Goal: Check status: Check status

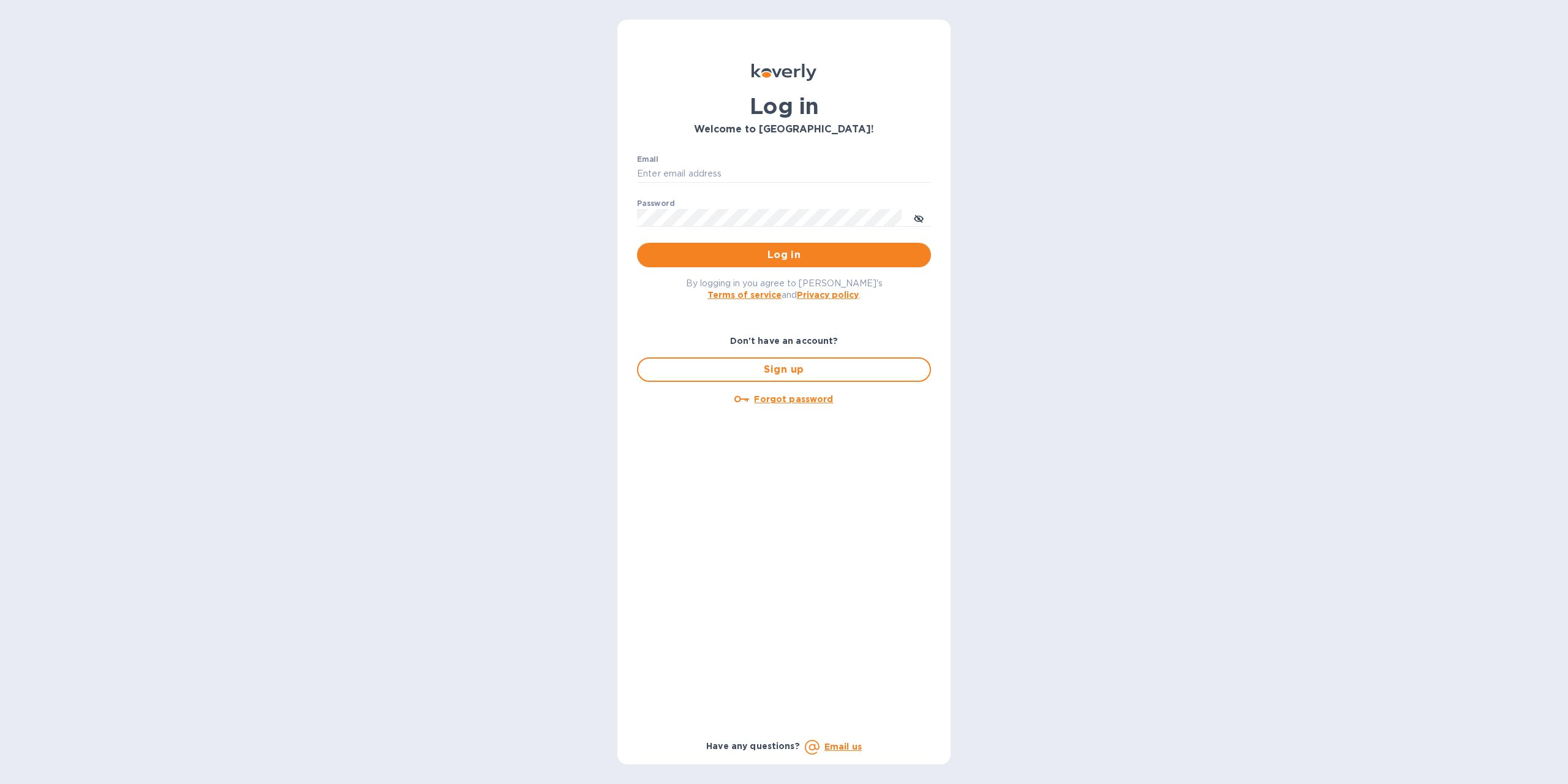
click at [725, 155] on div "Email ​" at bounding box center [784, 177] width 294 height 44
click at [725, 166] on input "Email" at bounding box center [784, 174] width 294 height 19
type input "rammsolutions8@gmail.com"
click at [769, 247] on button "Log in" at bounding box center [784, 255] width 294 height 24
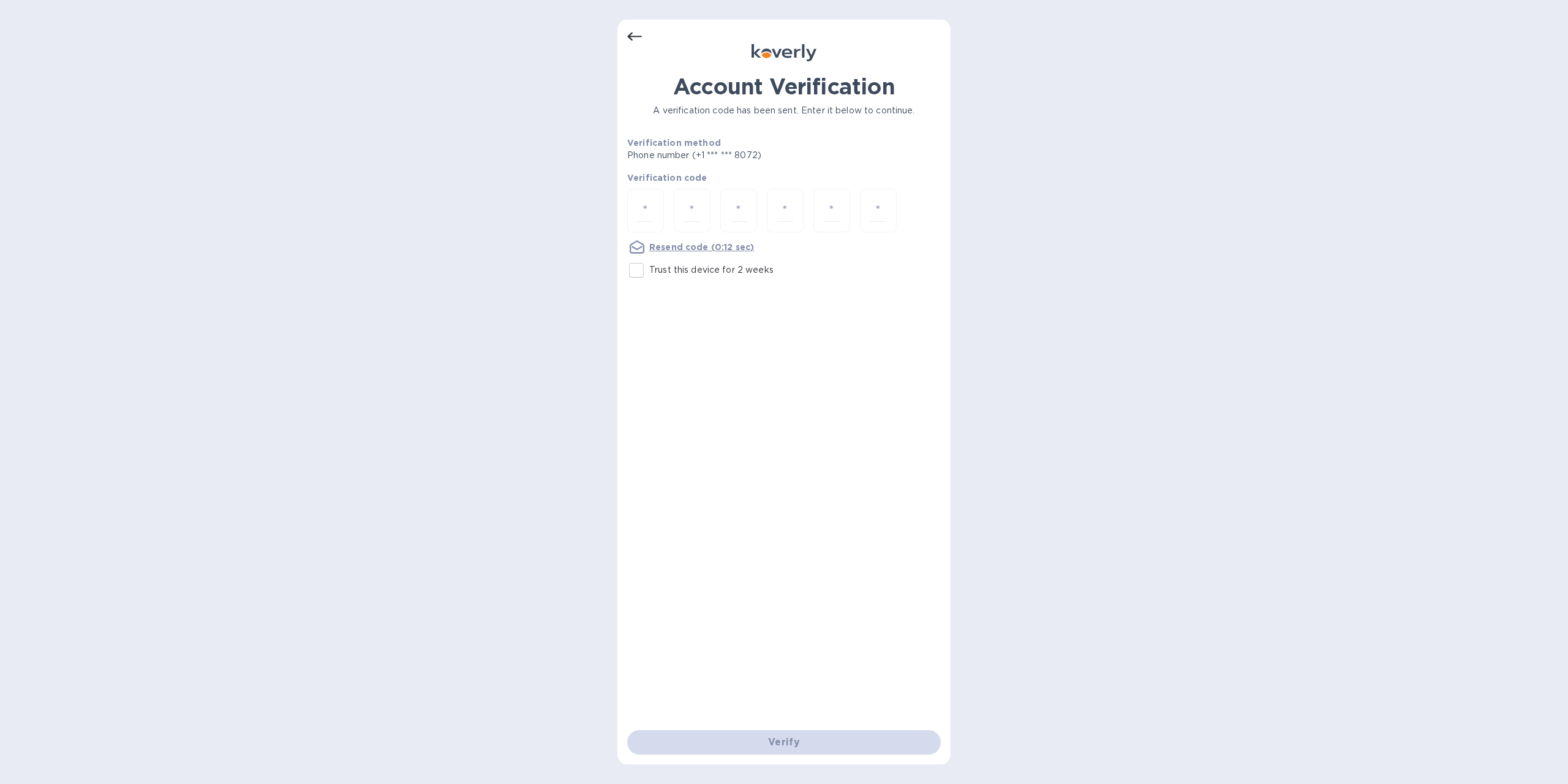
click at [644, 267] on input "Trust this device for 2 weeks" at bounding box center [636, 271] width 26 height 26
checkbox input "true"
click at [648, 201] on input "number" at bounding box center [645, 210] width 16 height 22
type input "5"
type input "4"
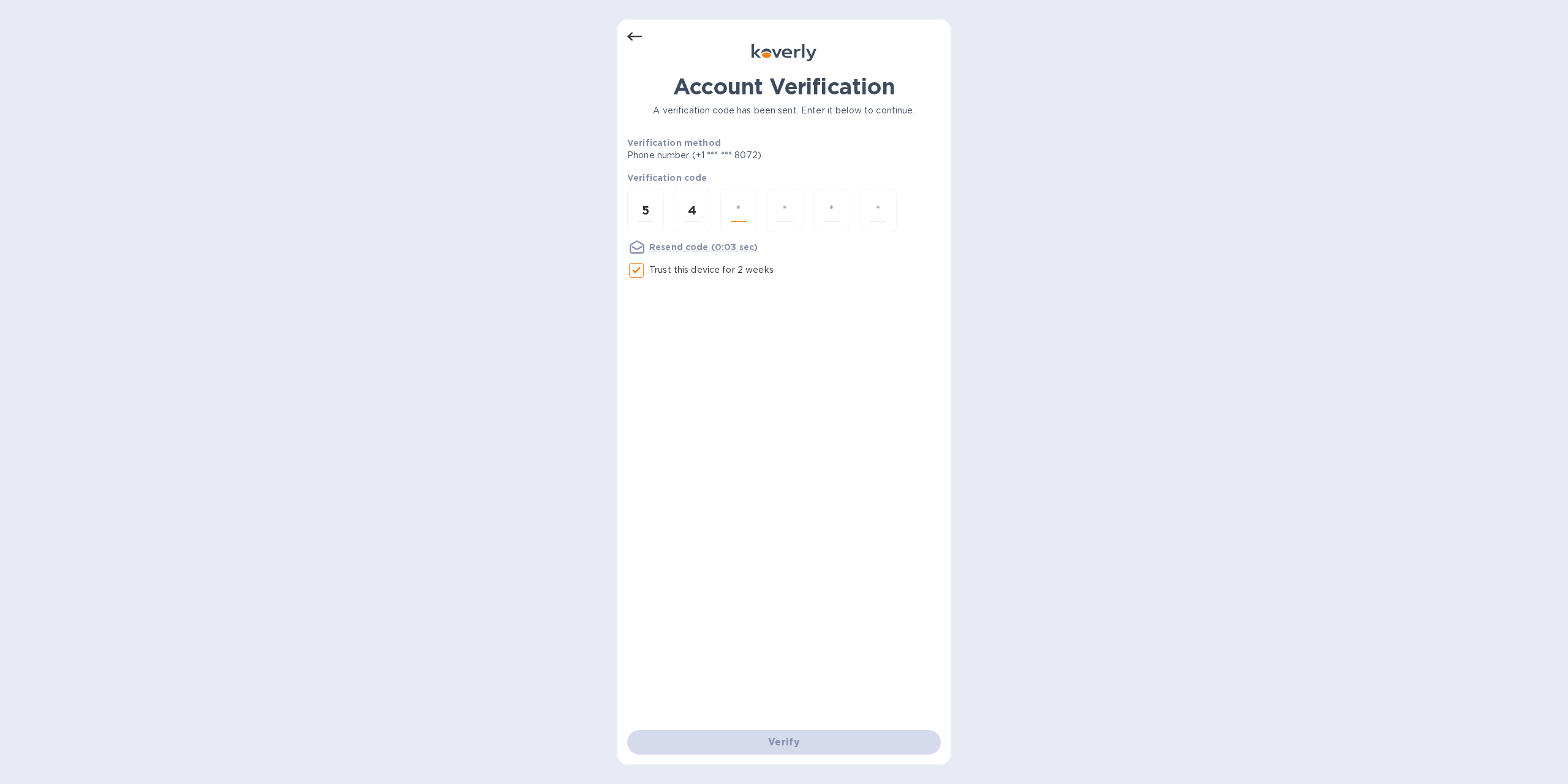
type input "4"
type input "2"
type input "0"
type input "4"
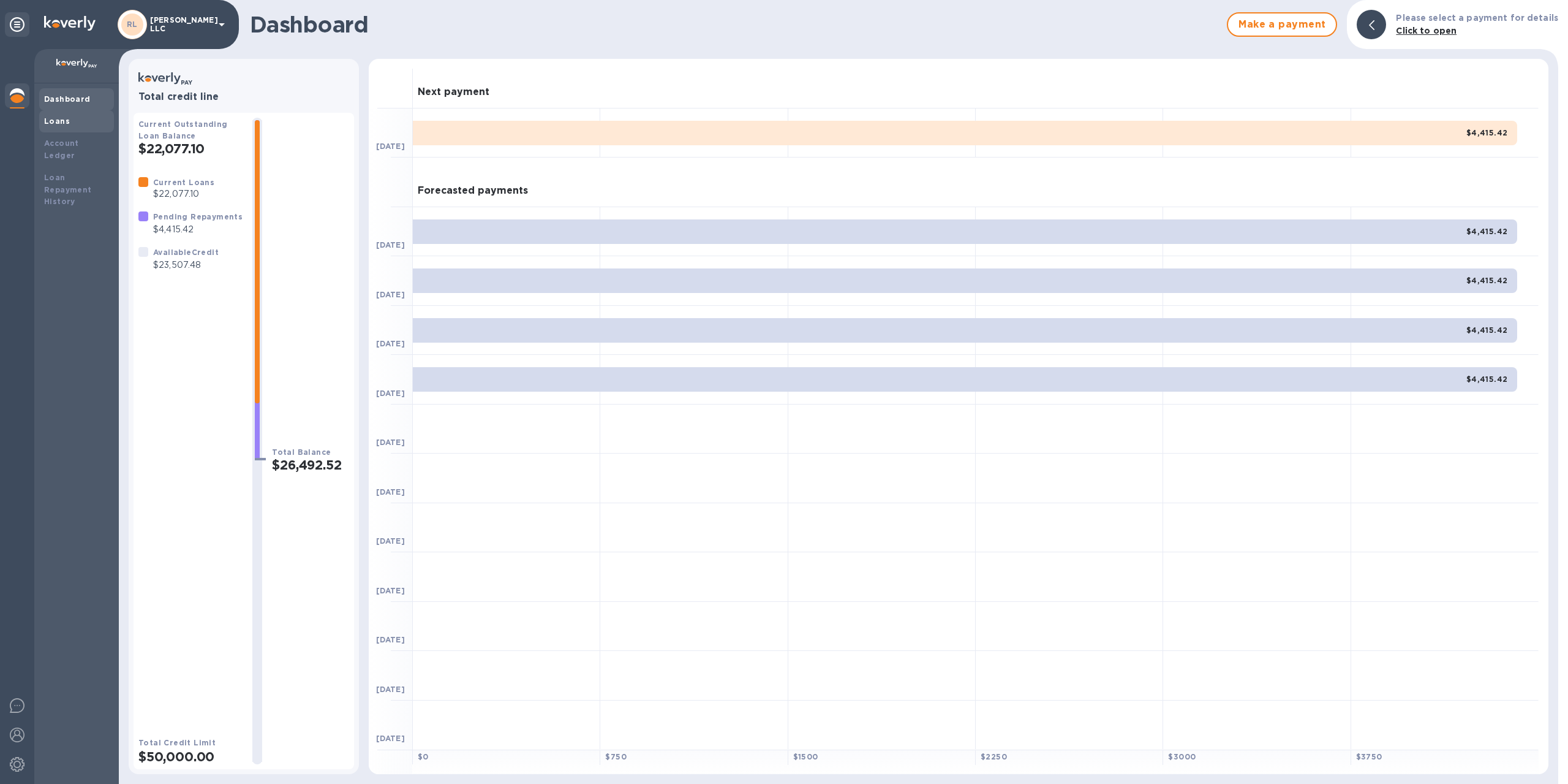
click at [49, 122] on b "Loans" at bounding box center [57, 121] width 26 height 9
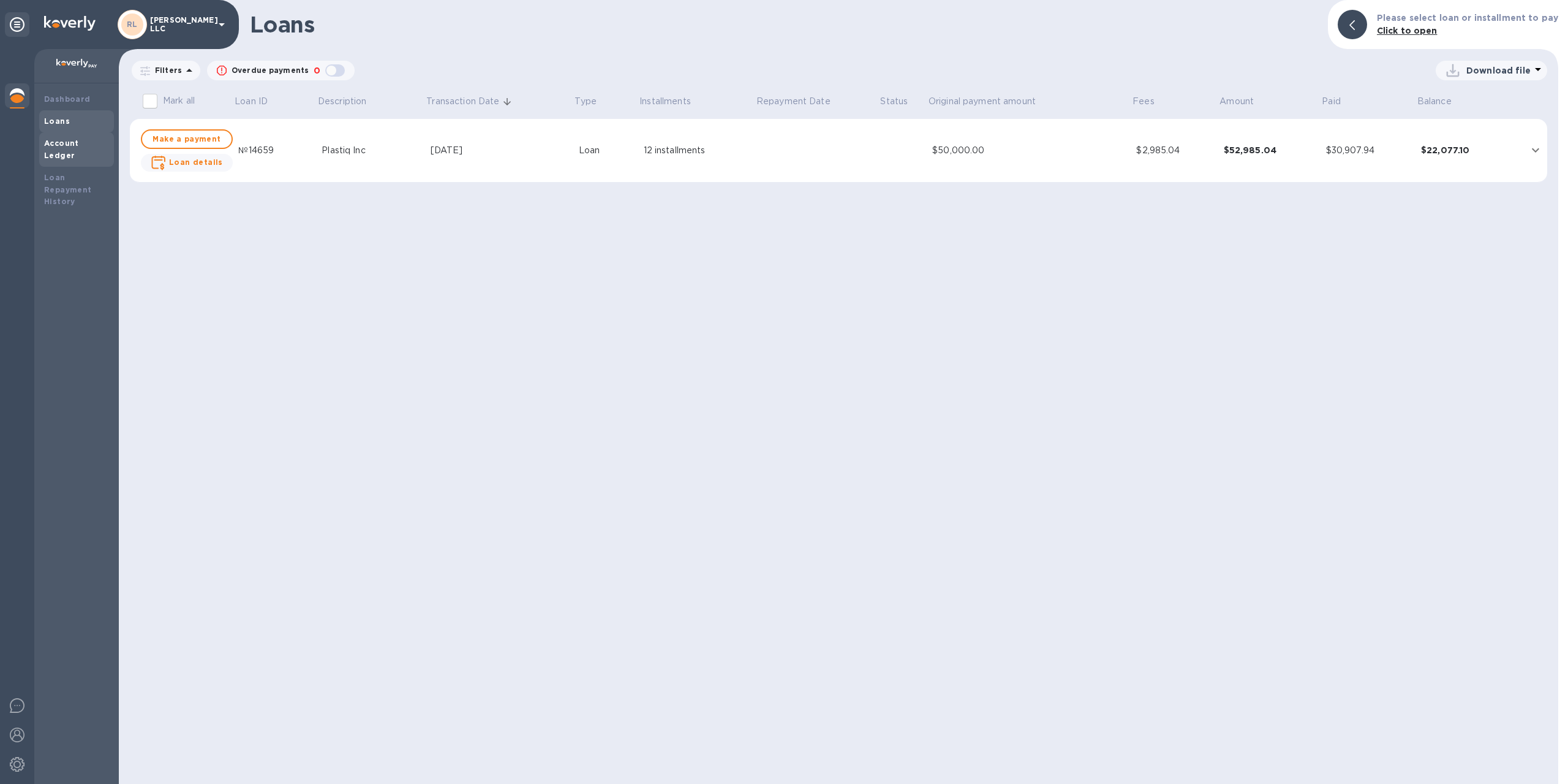
click at [81, 147] on div "Account Ledger" at bounding box center [76, 149] width 65 height 24
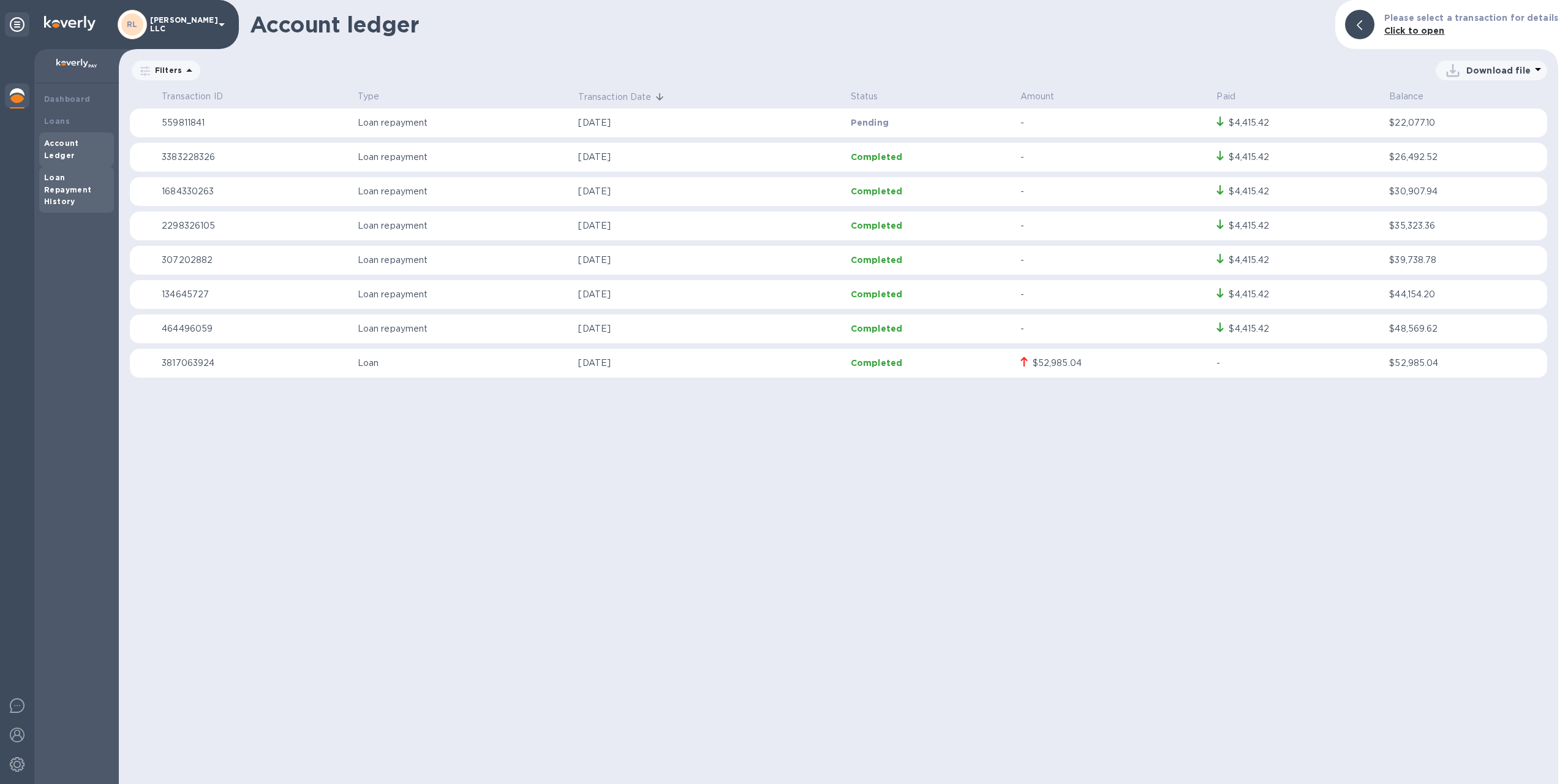
click at [70, 177] on b "Loan Repayment History" at bounding box center [68, 190] width 48 height 34
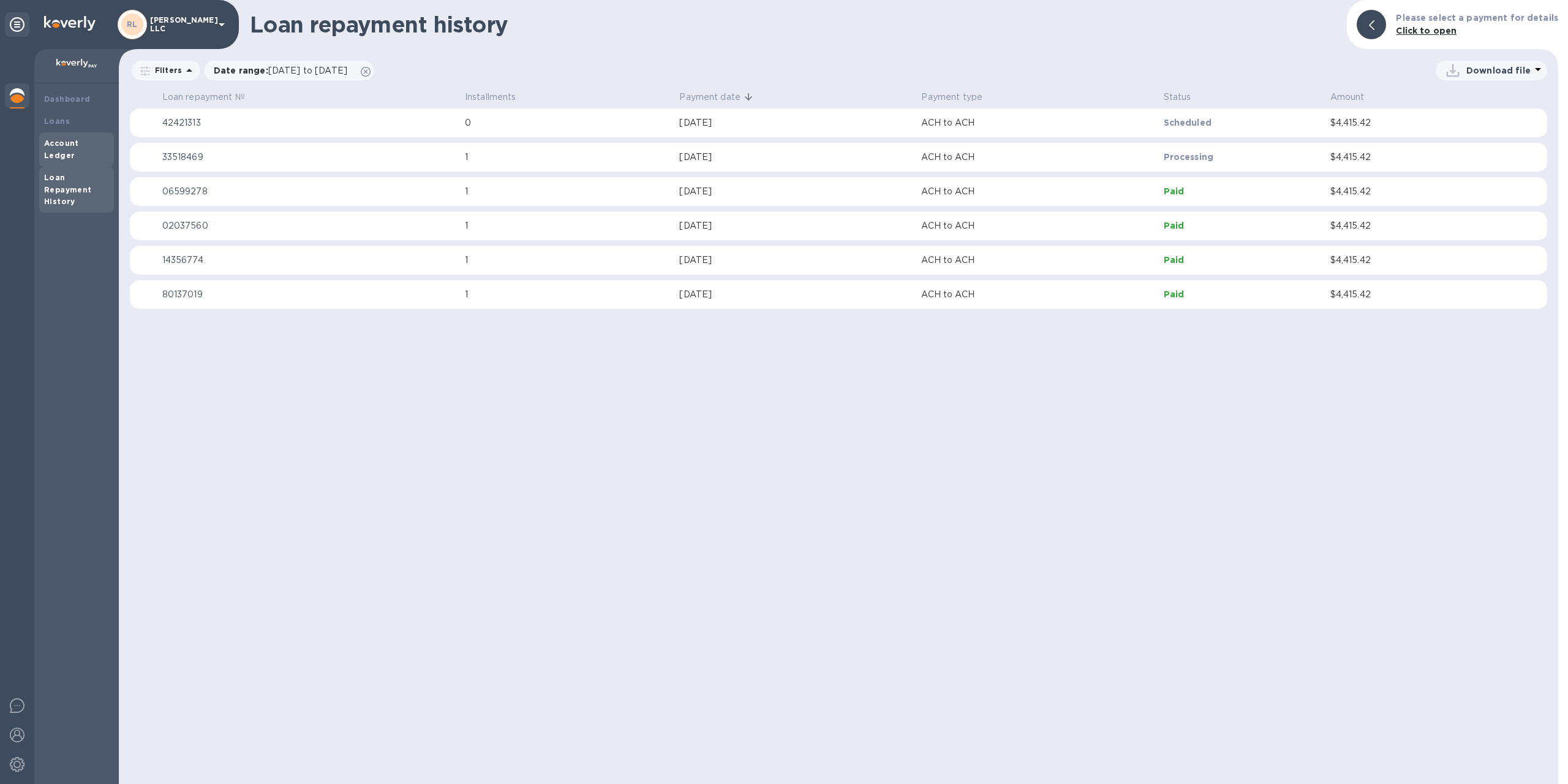
click at [74, 147] on div "Account Ledger" at bounding box center [76, 149] width 65 height 24
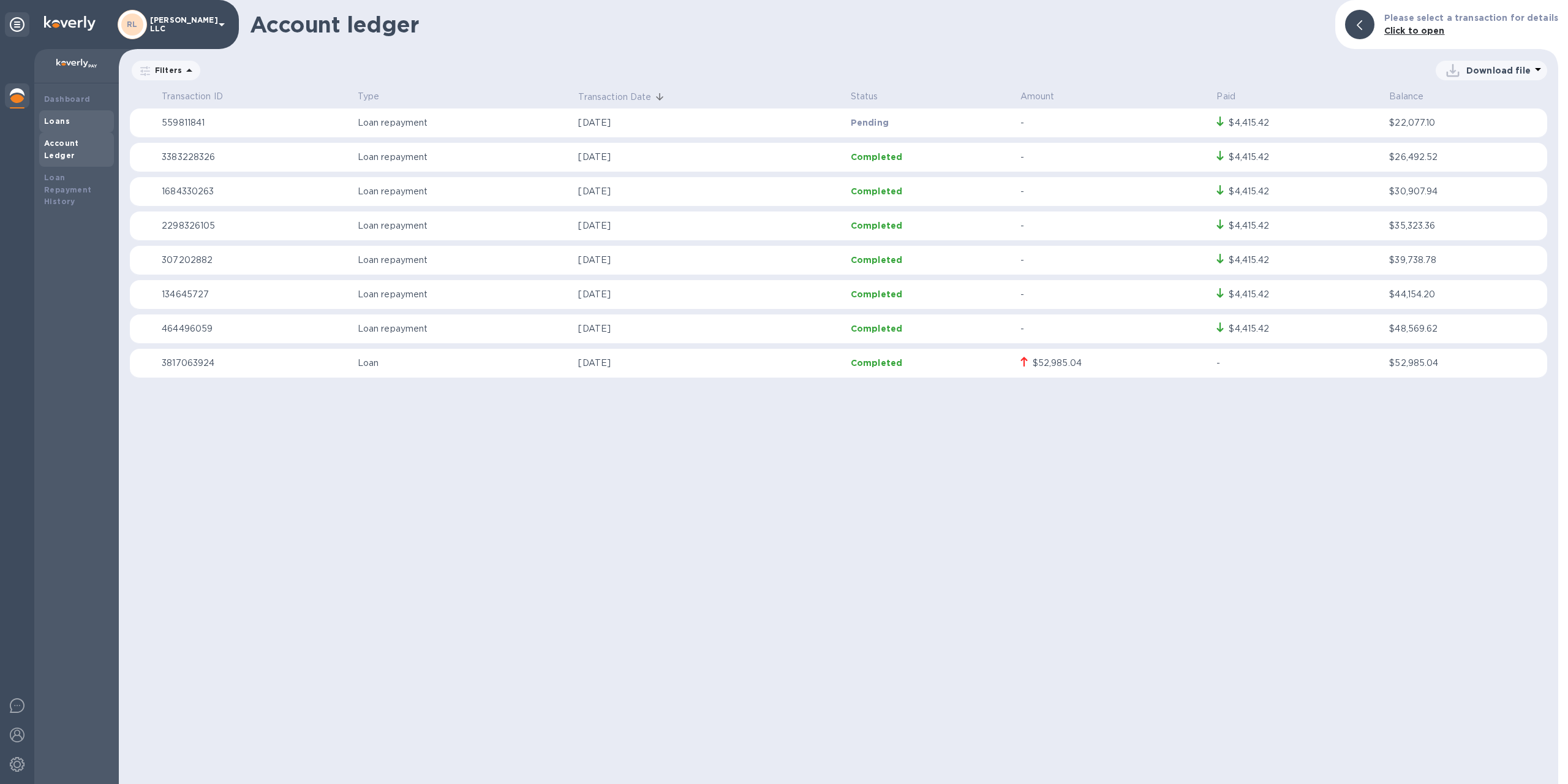
click at [74, 131] on div "Loans" at bounding box center [76, 121] width 75 height 22
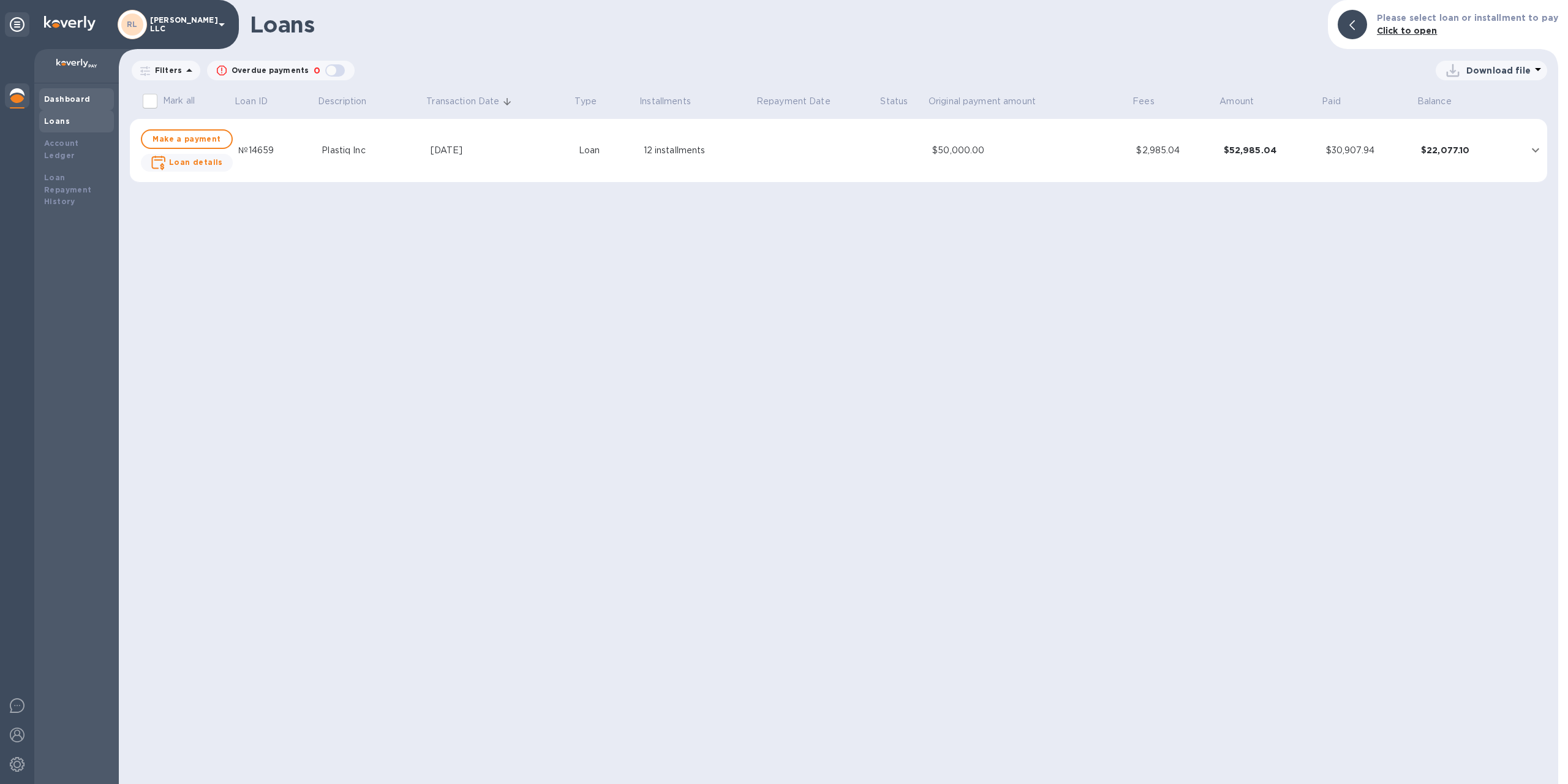
click at [76, 102] on b "Dashboard" at bounding box center [67, 99] width 47 height 9
